Goal: Task Accomplishment & Management: Manage account settings

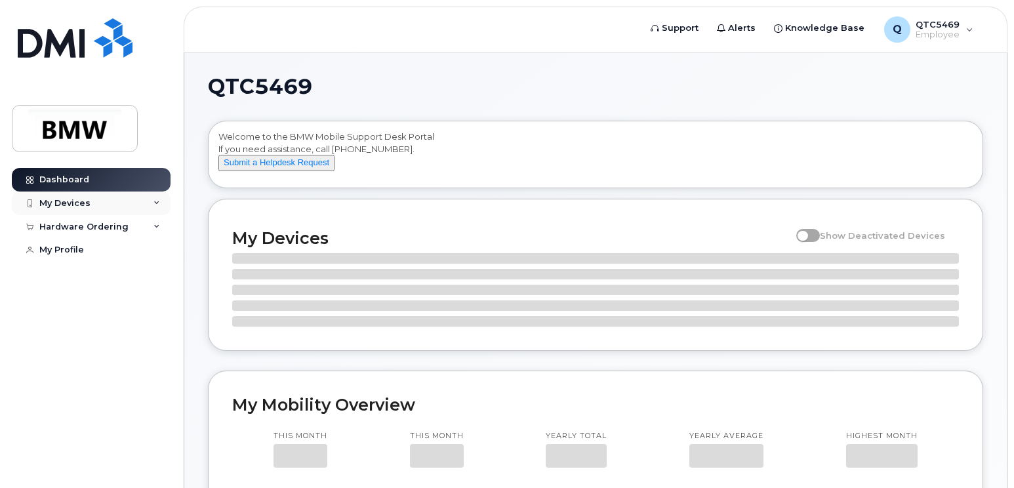
click at [83, 205] on div "My Devices" at bounding box center [64, 203] width 51 height 10
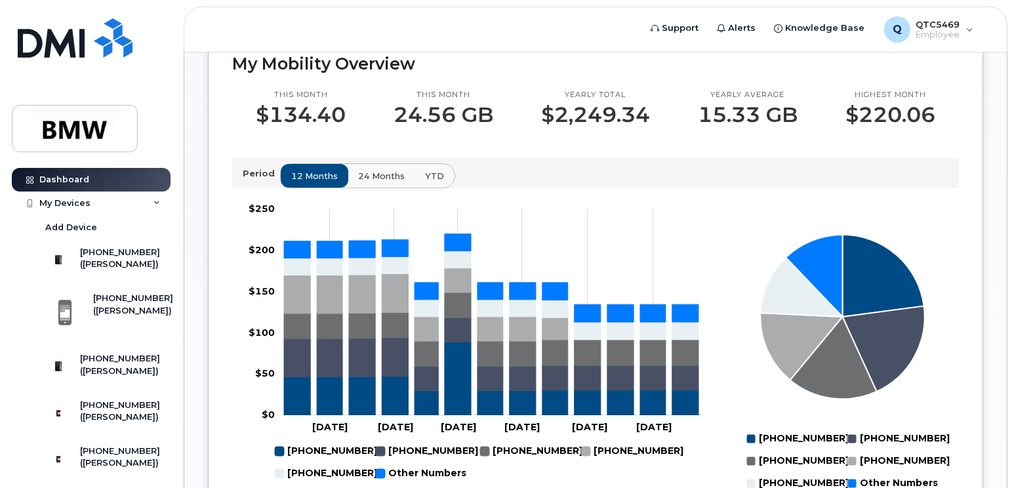
scroll to position [525, 0]
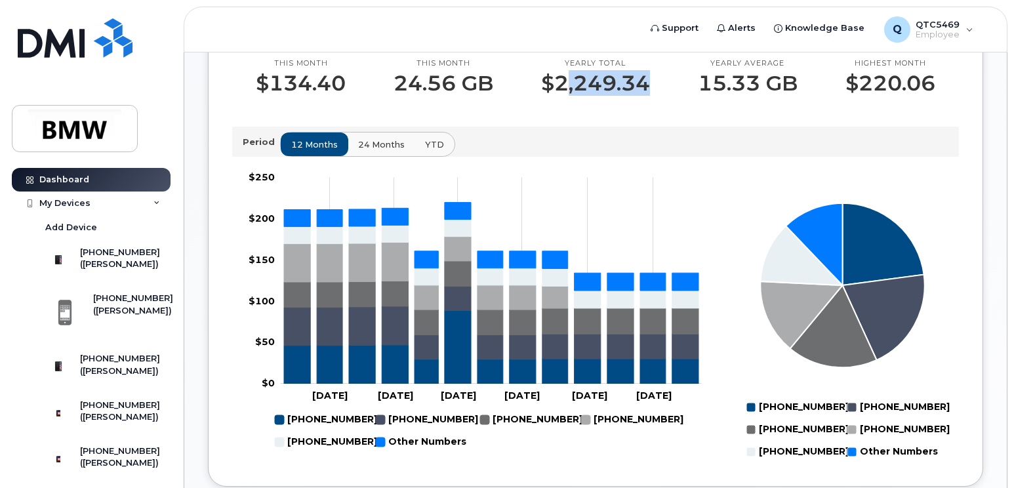
drag, startPoint x: 579, startPoint y: 118, endPoint x: 656, endPoint y: 119, distance: 76.8
click at [655, 96] on div "Yearly total $2,249.34" at bounding box center [596, 76] width 157 height 37
click at [657, 96] on div "Yearly total $2,249.34" at bounding box center [596, 76] width 157 height 37
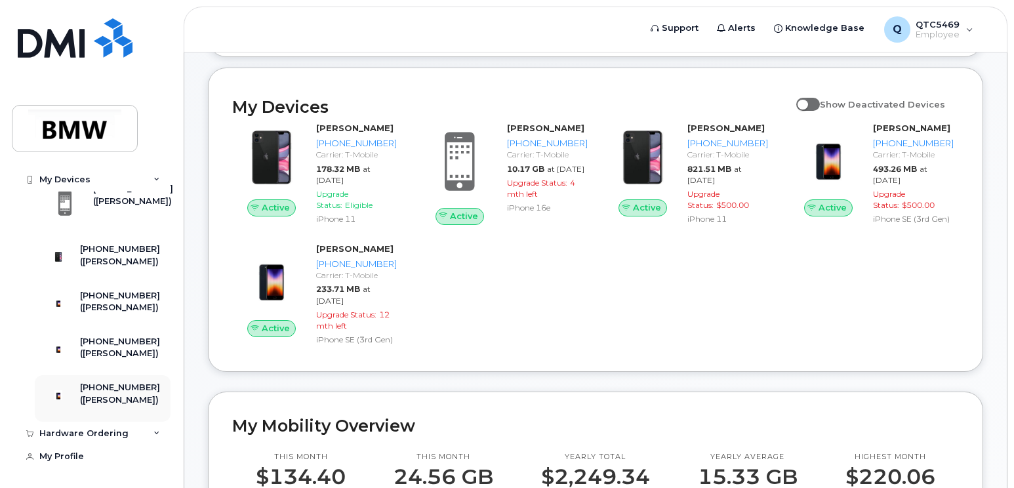
scroll to position [96, 0]
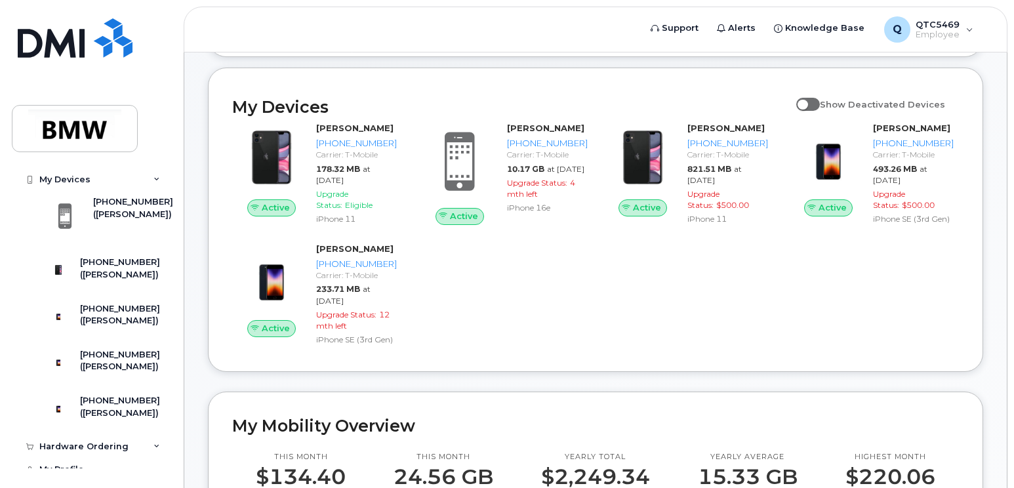
click at [820, 111] on span at bounding box center [808, 104] width 24 height 13
click at [807, 102] on input "Show Deactivated Devices" at bounding box center [801, 97] width 10 height 10
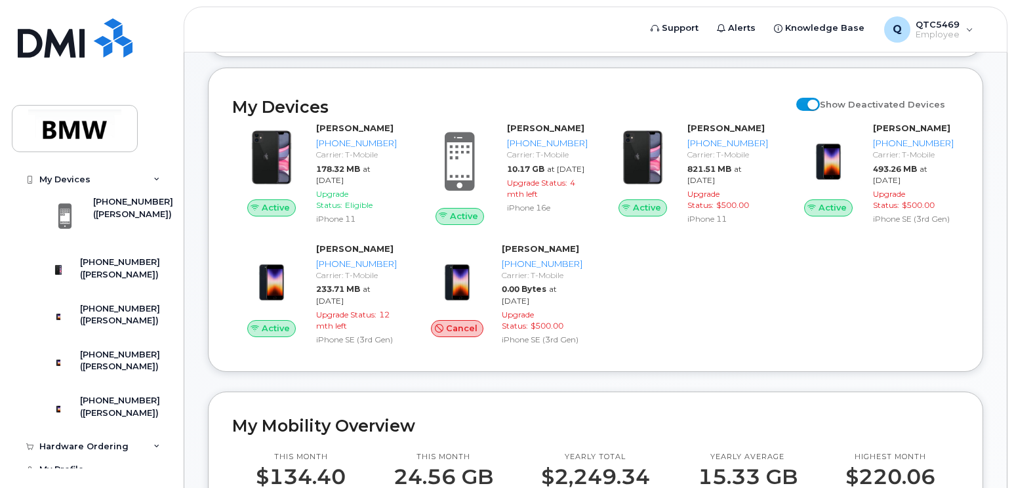
click at [820, 111] on span at bounding box center [808, 104] width 24 height 13
click at [807, 102] on input "Show Deactivated Devices" at bounding box center [801, 97] width 10 height 10
checkbox input "false"
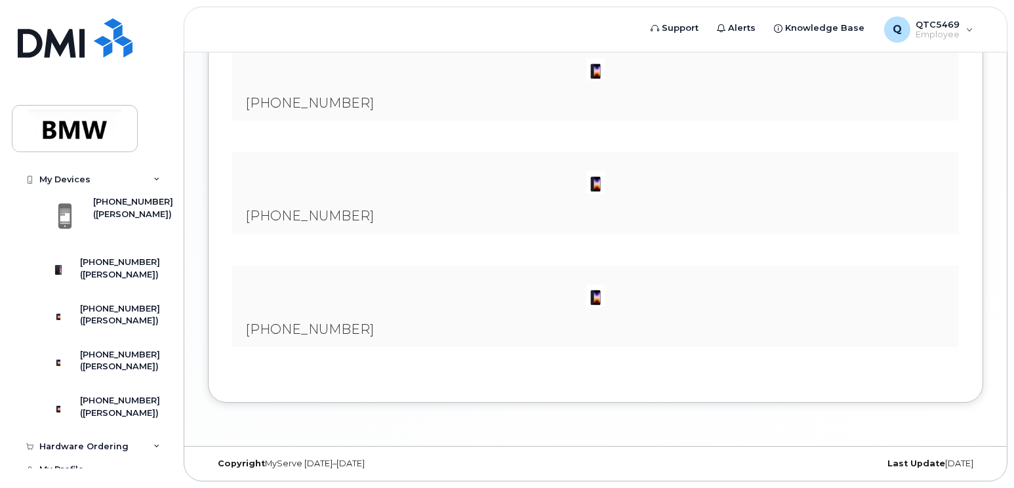
scroll to position [1422, 0]
